Goal: Task Accomplishment & Management: Manage account settings

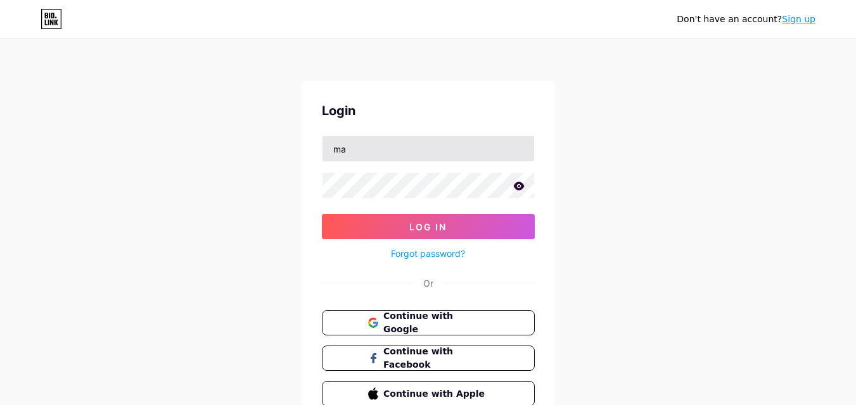
type input "[EMAIL_ADDRESS][DOMAIN_NAME]"
click at [322, 214] on button "Log In" at bounding box center [428, 226] width 213 height 25
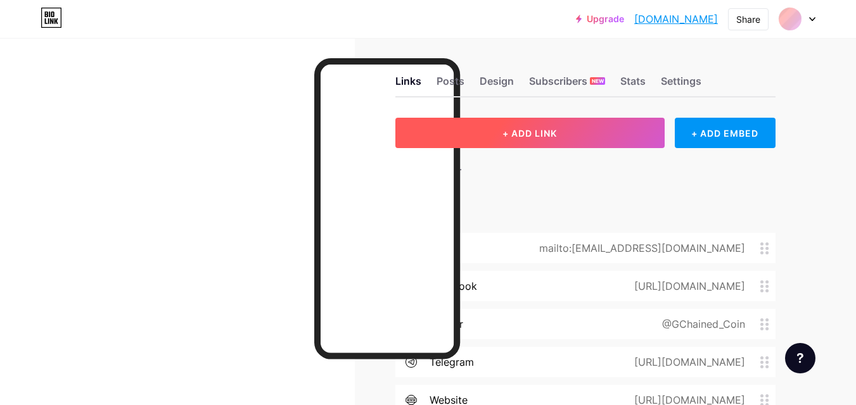
click at [492, 132] on button "+ ADD LINK" at bounding box center [529, 133] width 269 height 30
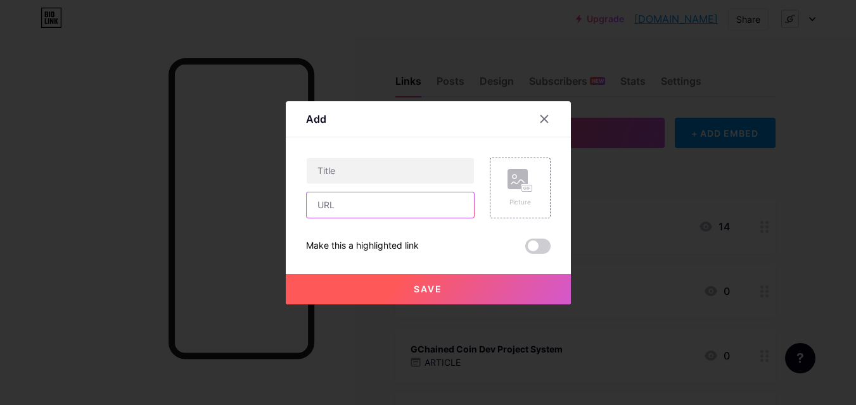
click at [425, 198] on input "text" at bounding box center [390, 205] width 167 height 25
click at [410, 207] on input "text" at bounding box center [390, 205] width 167 height 25
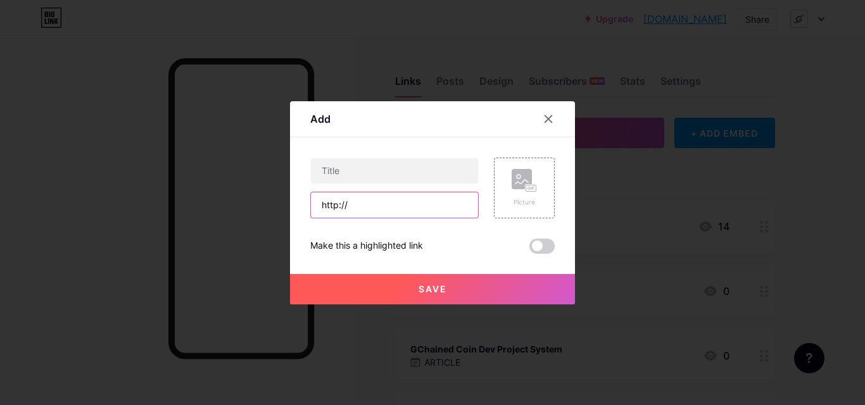
paste input "[DOMAIN_NAME][URL]"
type input "[URL][DOMAIN_NAME]"
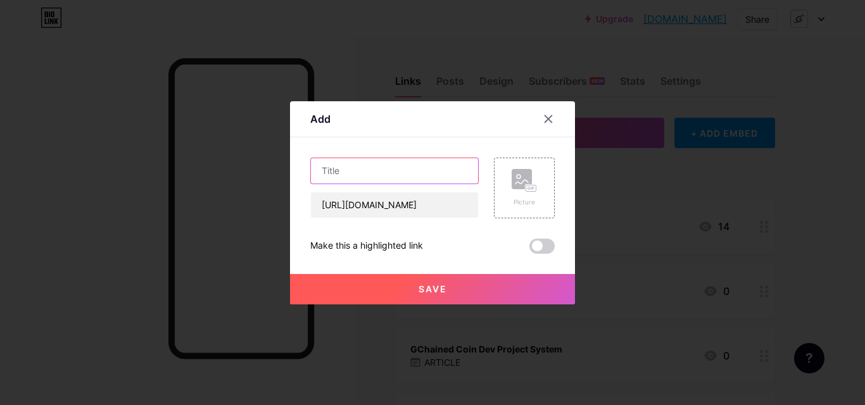
click at [411, 168] on input "text" at bounding box center [394, 170] width 167 height 25
paste input "Website Hosting Dashboard"
type input "GCHAINED [PERSON_NAME] Website Hosting"
click at [455, 296] on button "Save" at bounding box center [432, 289] width 285 height 30
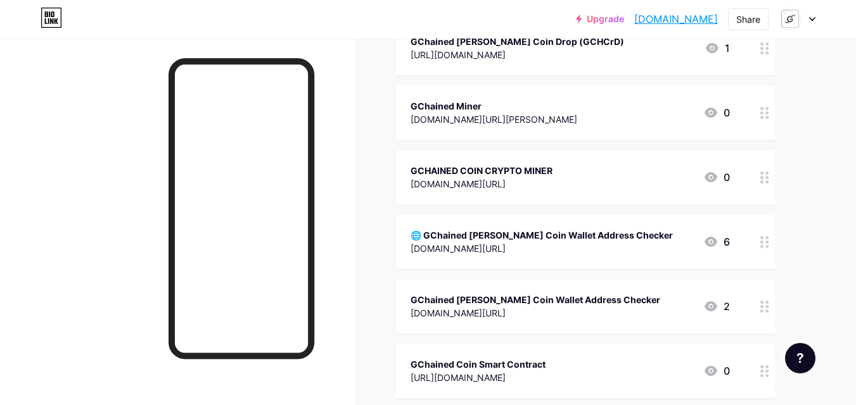
scroll to position [519, 0]
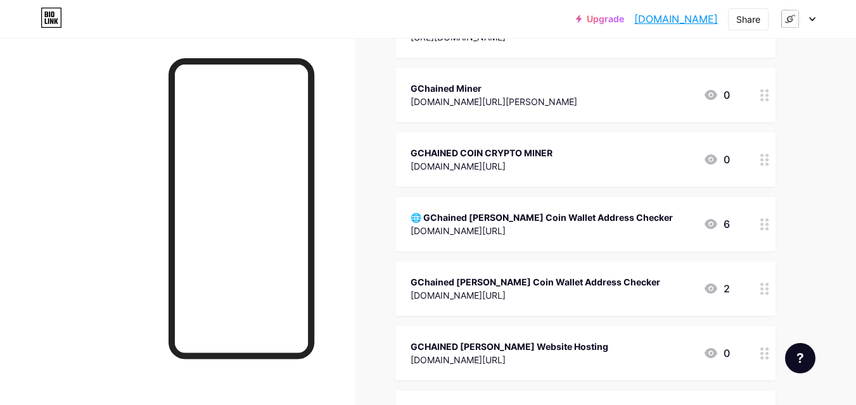
click at [807, 20] on div at bounding box center [797, 19] width 37 height 23
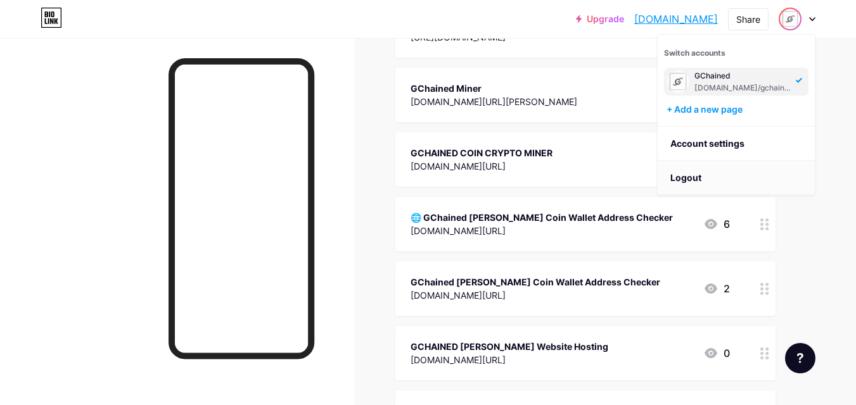
click at [722, 180] on li "Logout" at bounding box center [736, 178] width 157 height 34
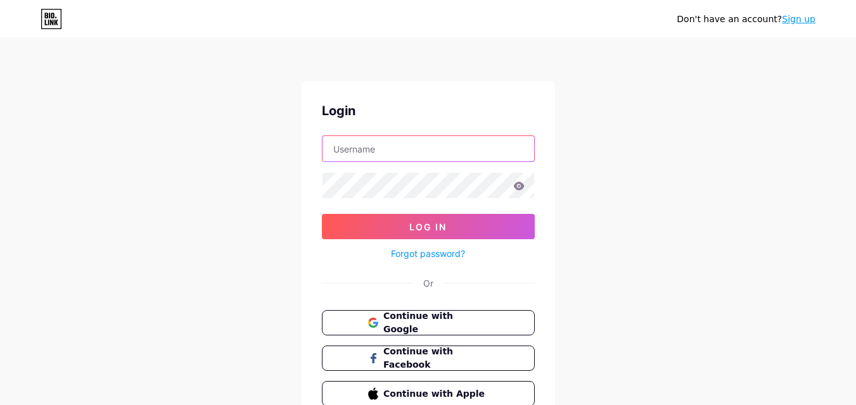
type input "[EMAIL_ADDRESS][DOMAIN_NAME]"
